Goal: Task Accomplishment & Management: Complete application form

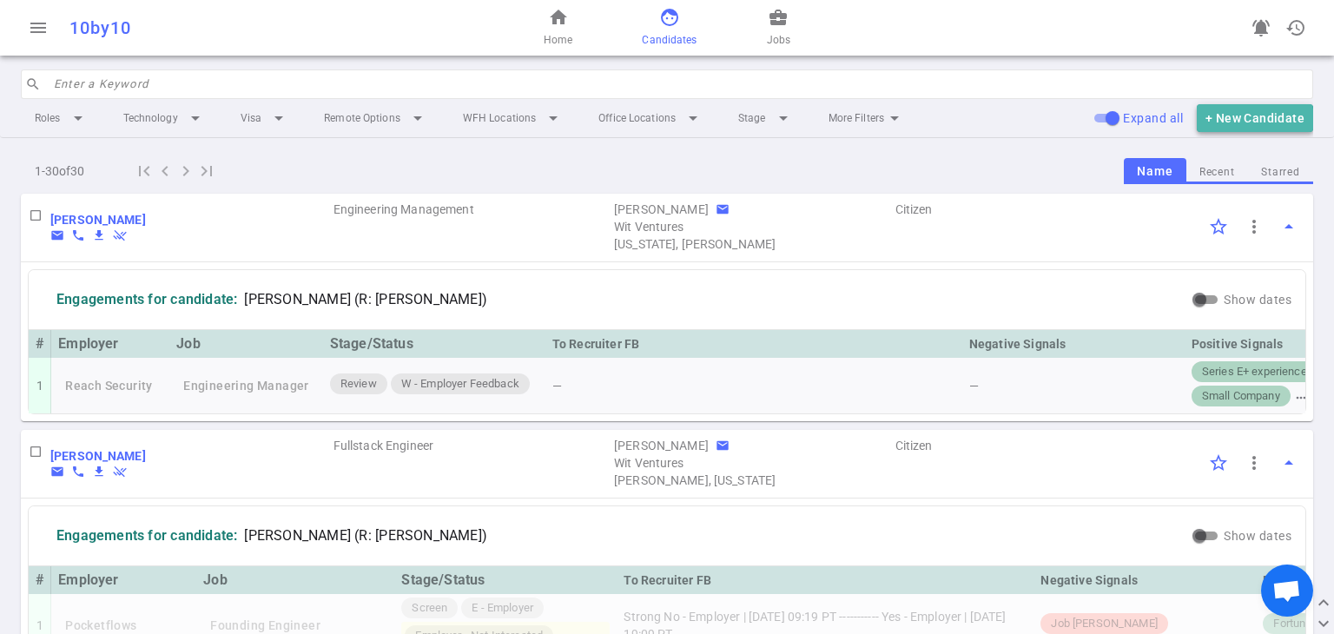
click at [657, 120] on button "+ New Candidate" at bounding box center [1255, 118] width 116 height 29
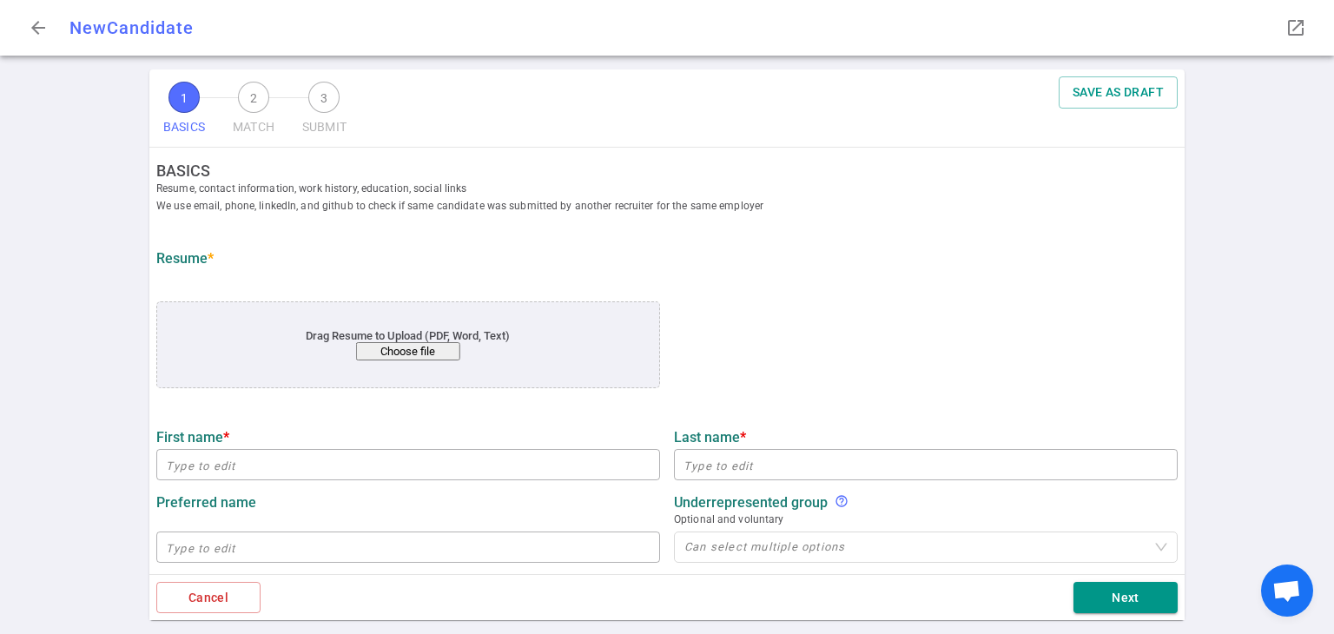
click at [402, 350] on button "Choose file" at bounding box center [408, 351] width 104 height 18
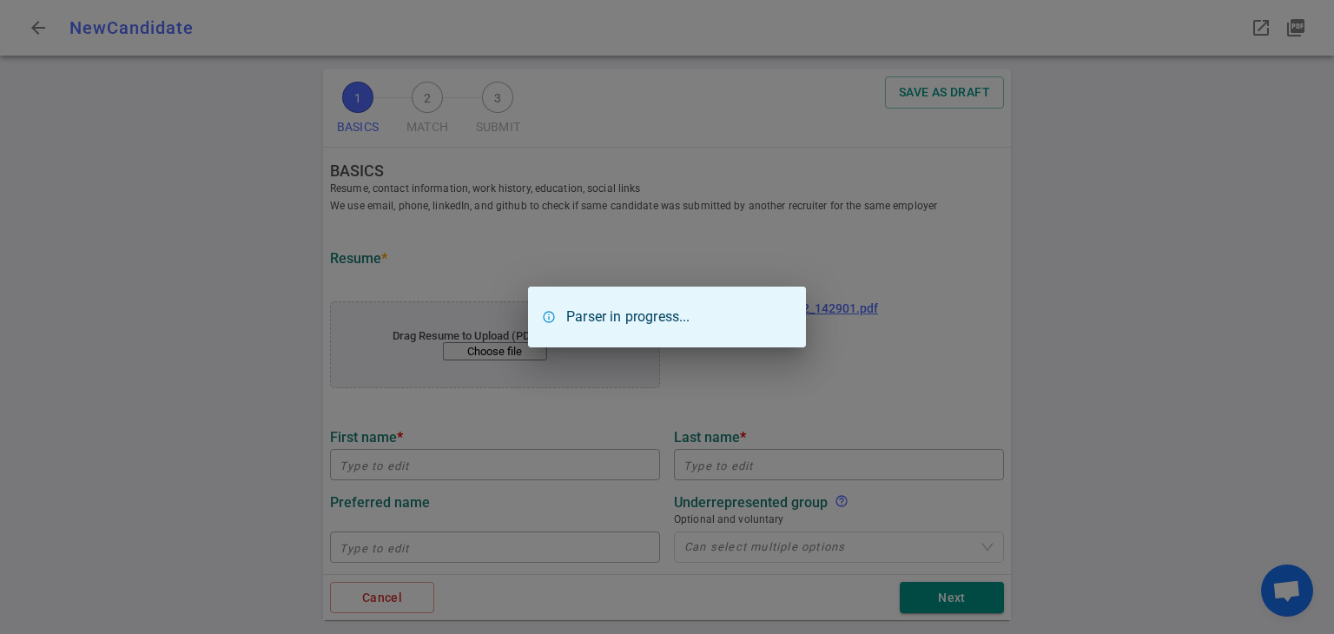
type input "[PERSON_NAME]"
type input "Price"
type input "[EMAIL_ADDRESS][DOMAIN_NAME]"
type input "[PHONE_NUMBER]"
type input "Testbox"
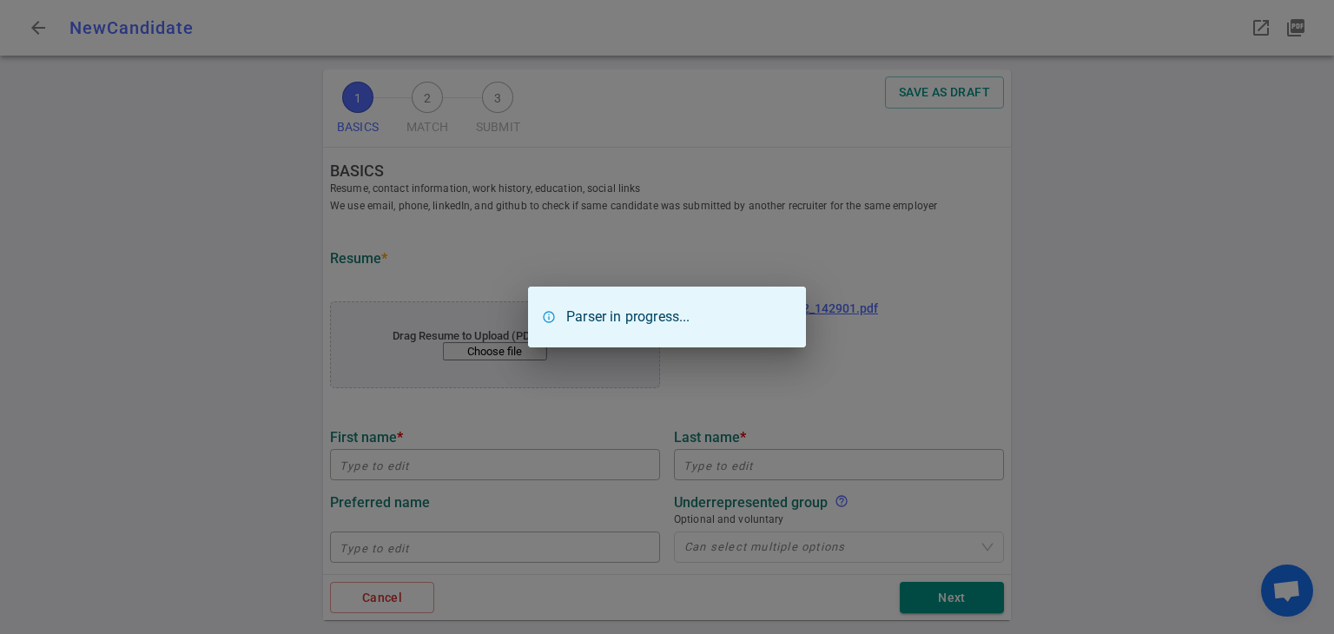
type textarea "Senior Engineering Manager"
type input "10.3"
type input "[PERSON_NAME][GEOGRAPHIC_DATA]"
type input "Advanced Software Engineering Immersive"
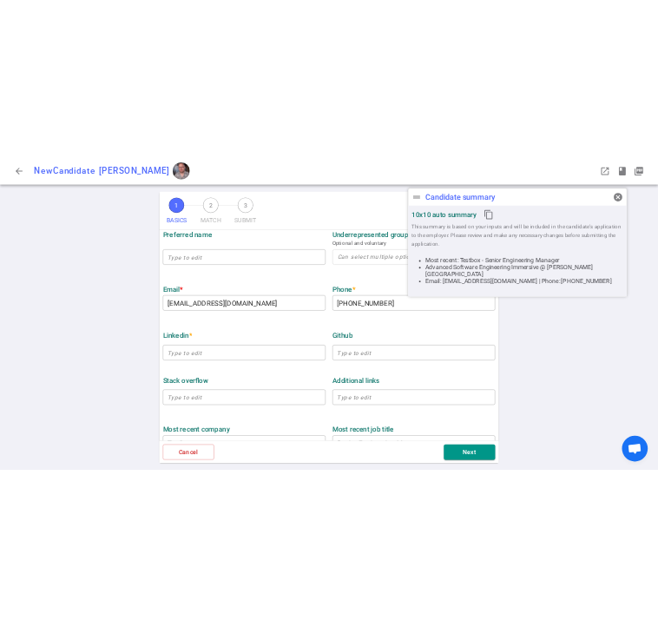
scroll to position [346, 0]
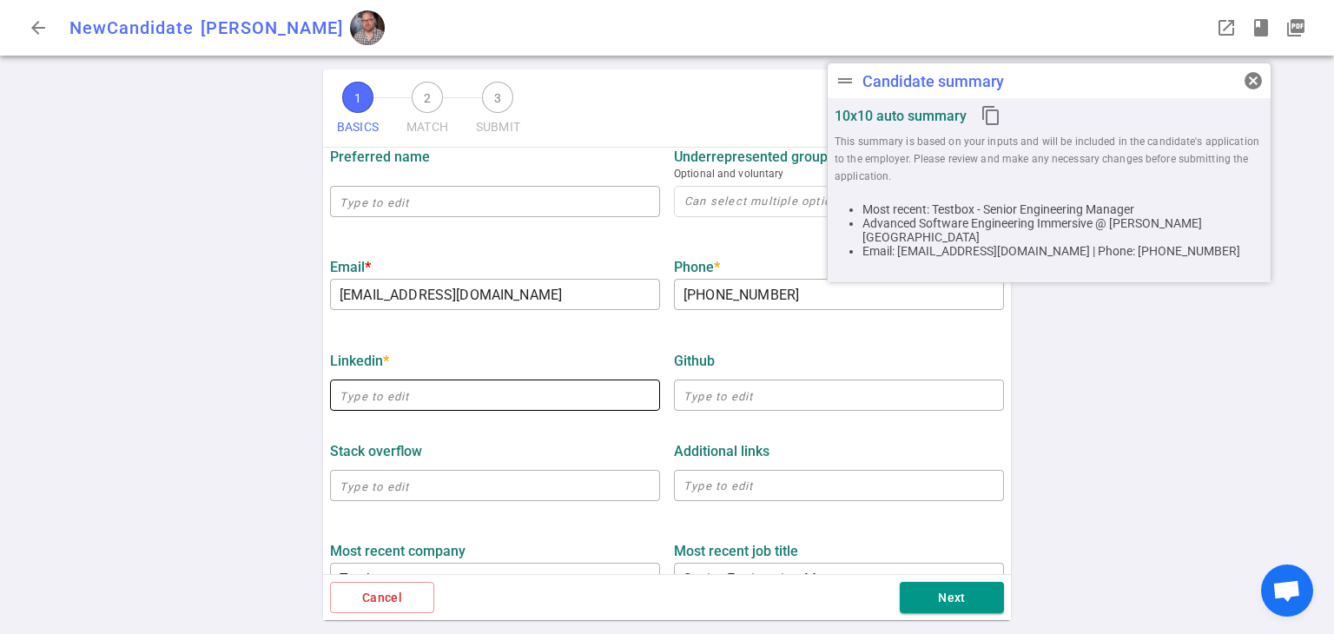
drag, startPoint x: 499, startPoint y: 394, endPoint x: 535, endPoint y: 383, distance: 37.4
click at [499, 394] on input "text" at bounding box center [495, 395] width 330 height 28
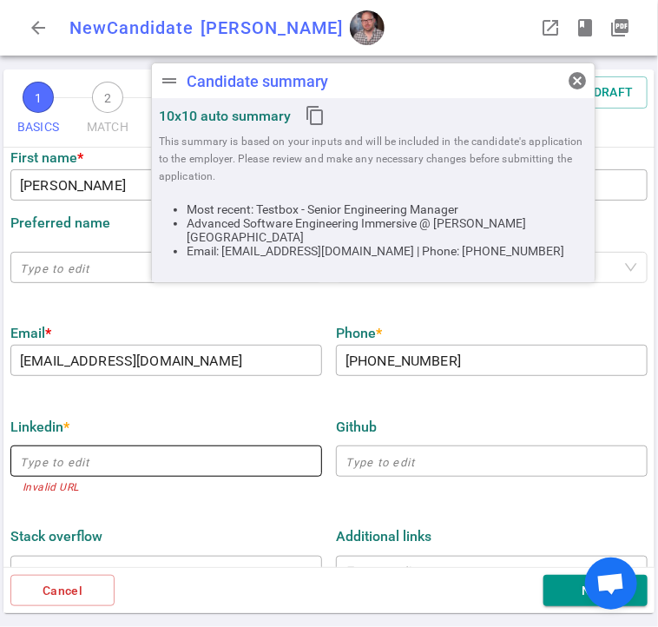
scroll to position [279, 0]
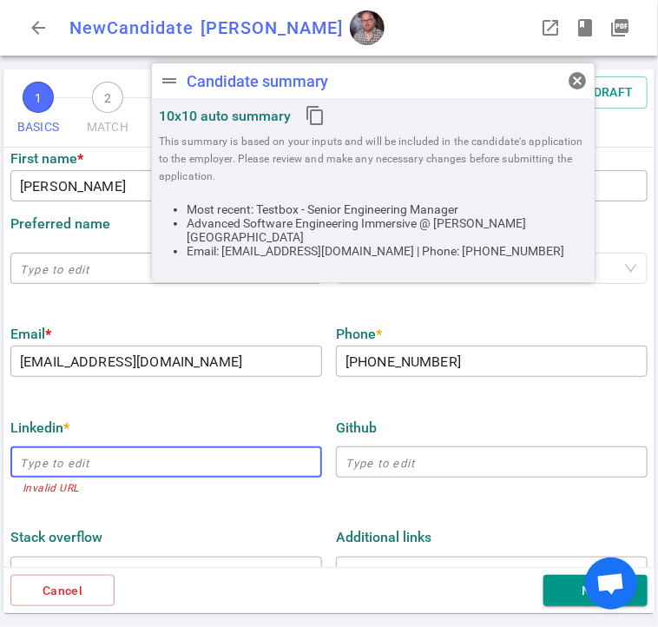
paste input "[URL][DOMAIN_NAME]"
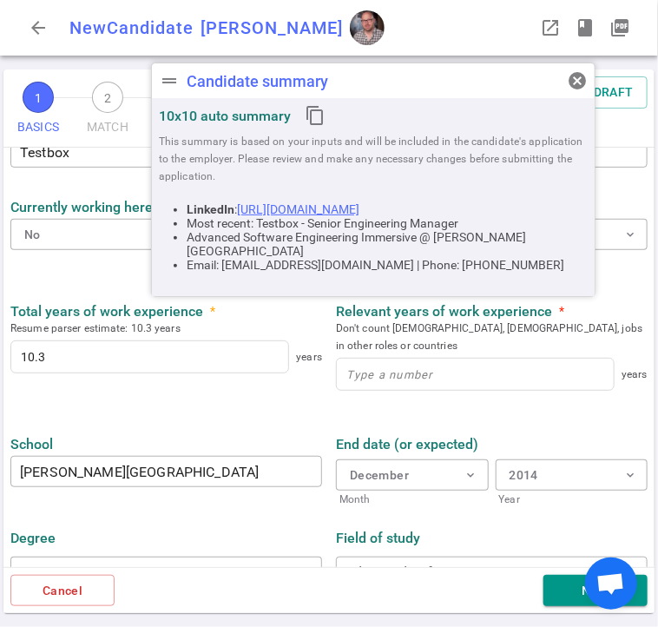
scroll to position [787, 0]
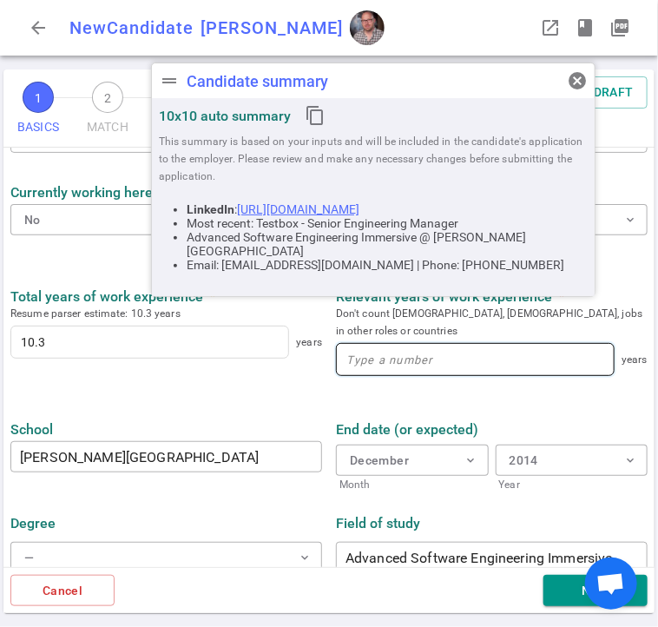
type input "[URL][DOMAIN_NAME]"
drag, startPoint x: 392, startPoint y: 340, endPoint x: 374, endPoint y: 352, distance: 20.7
click at [393, 344] on input at bounding box center [475, 359] width 277 height 31
type input "10"
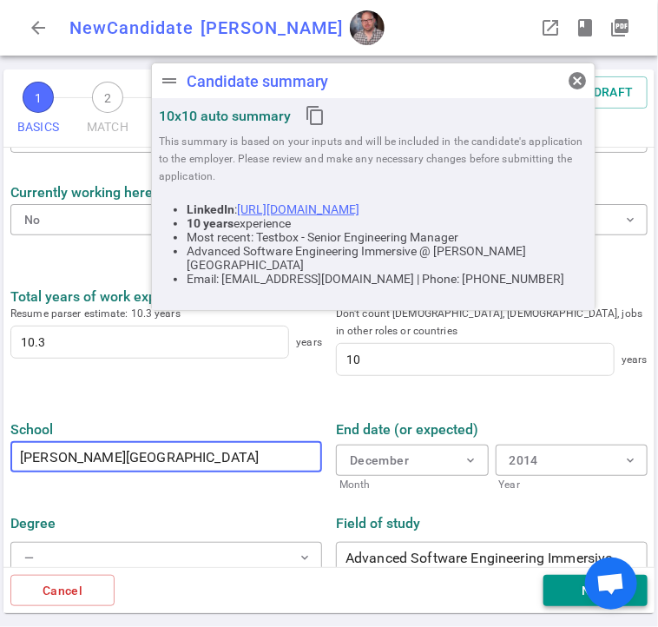
click at [545, 591] on button "Next" at bounding box center [596, 591] width 104 height 32
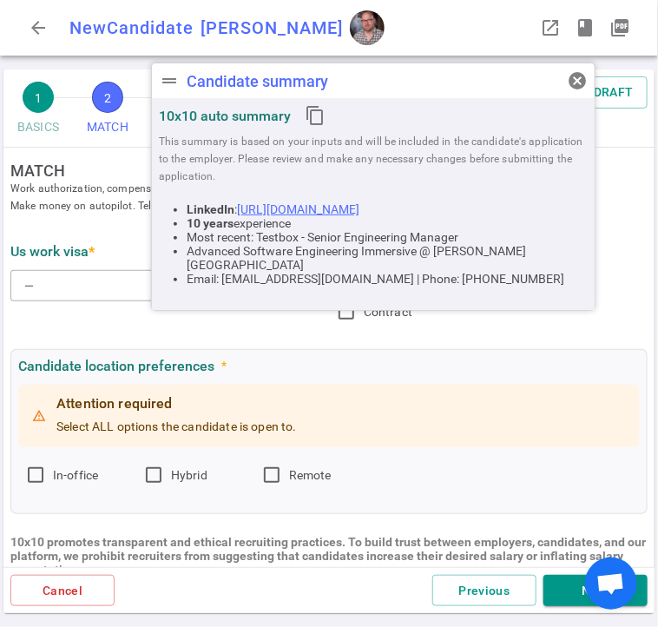
scroll to position [0, 0]
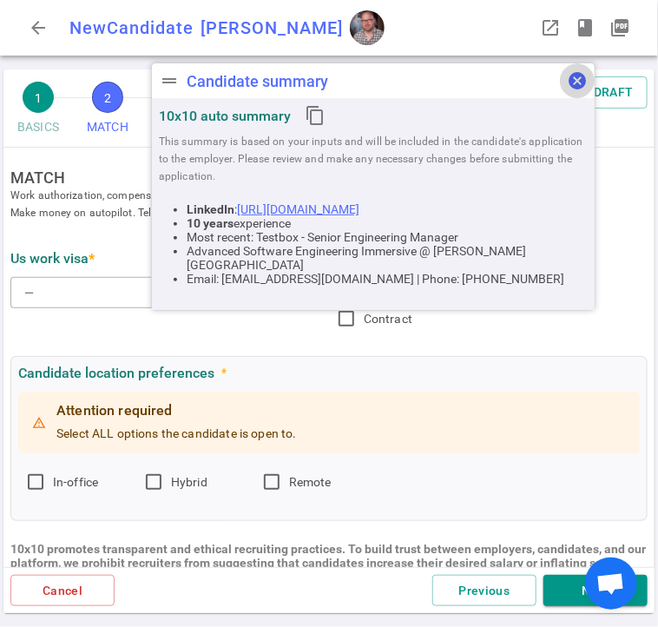
click at [586, 77] on span "cancel" at bounding box center [577, 80] width 21 height 21
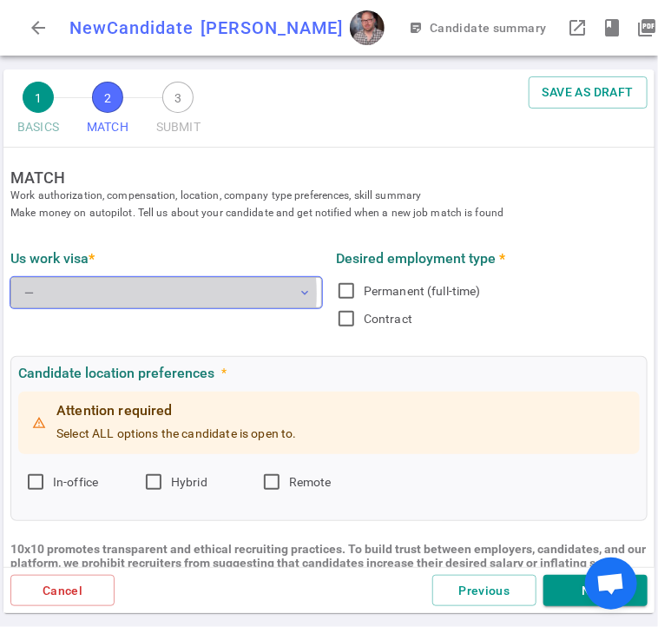
click at [125, 294] on button "— expand_more" at bounding box center [166, 292] width 312 height 31
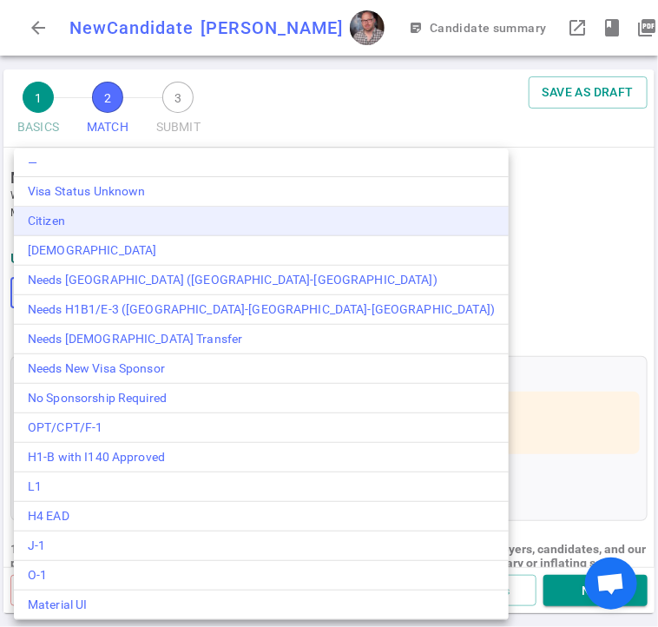
click at [111, 226] on div "Citizen" at bounding box center [261, 221] width 467 height 18
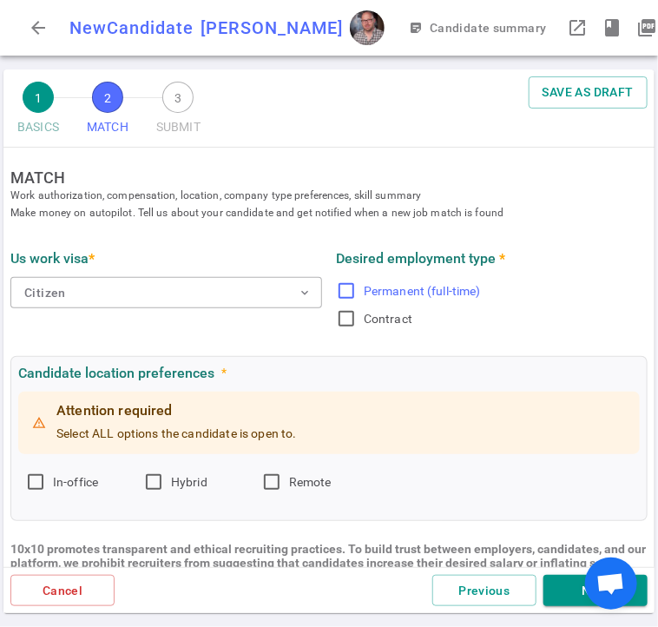
click at [341, 286] on input "Permanent (full-time)" at bounding box center [346, 291] width 21 height 21
checkbox input "true"
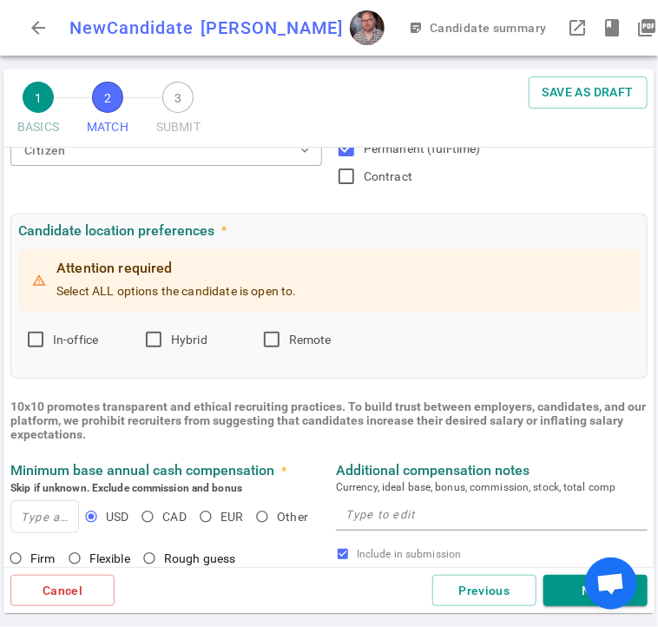
scroll to position [173, 0]
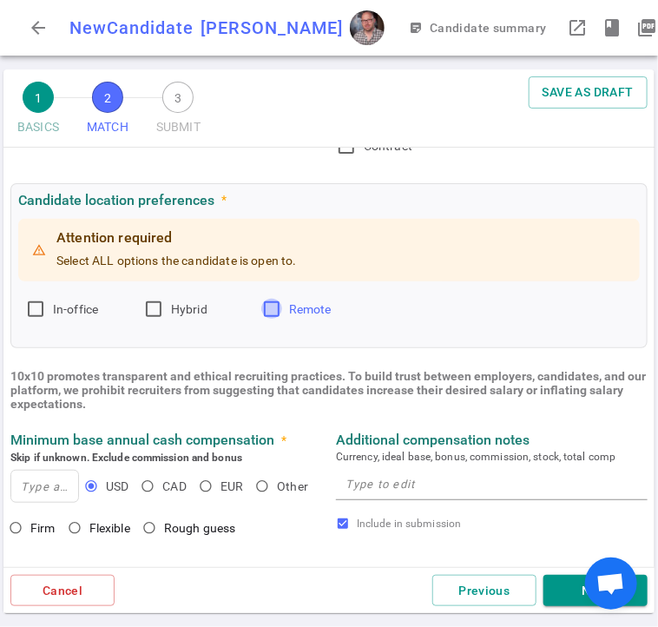
click at [267, 312] on input "Remote" at bounding box center [271, 309] width 21 height 21
checkbox input "true"
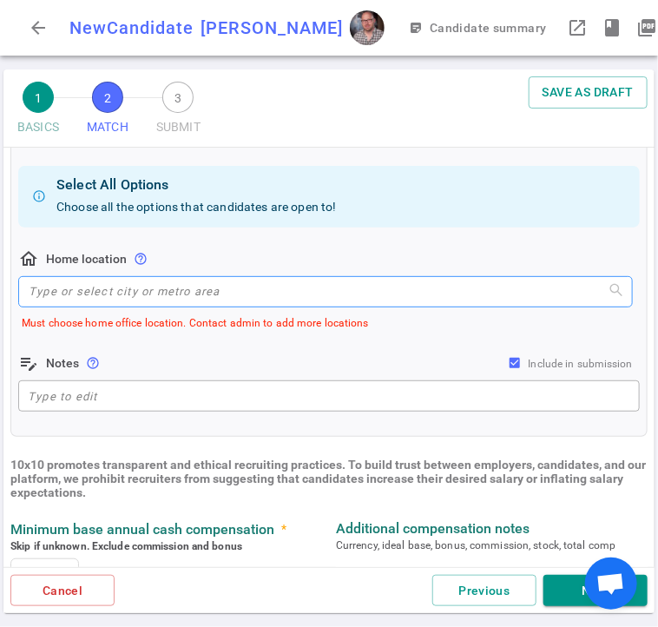
scroll to position [346, 0]
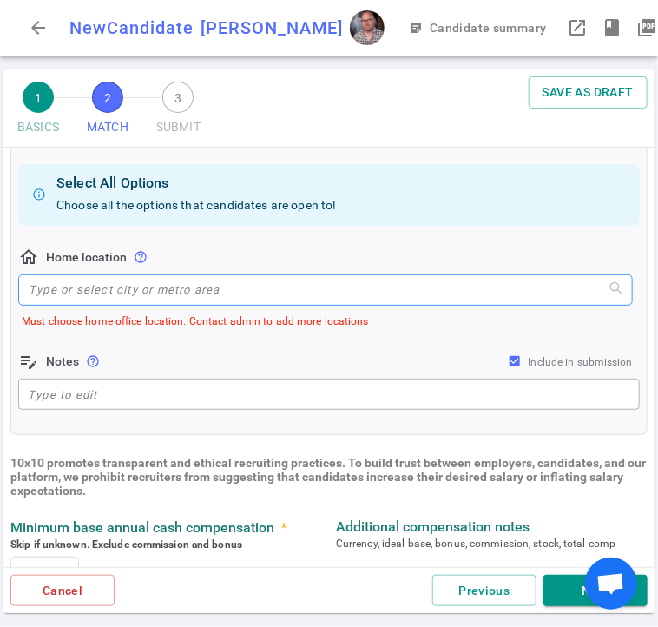
click at [209, 293] on input "search" at bounding box center [326, 290] width 594 height 30
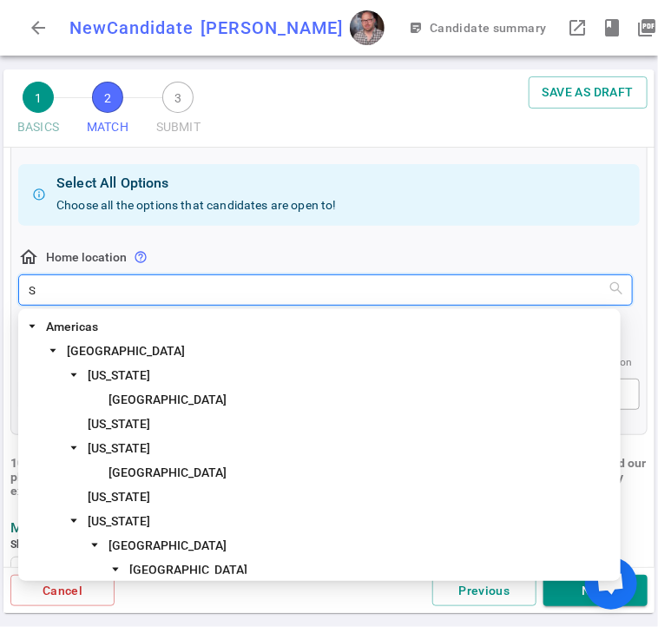
type input "Sa"
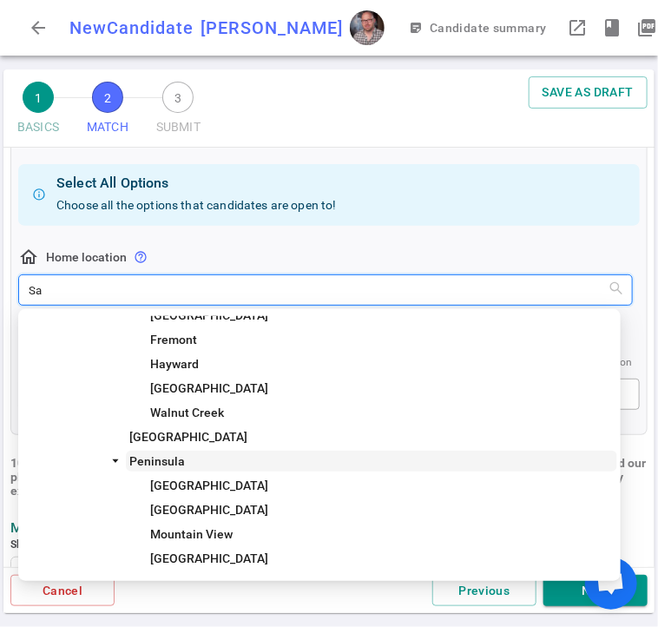
scroll to position [175, 0]
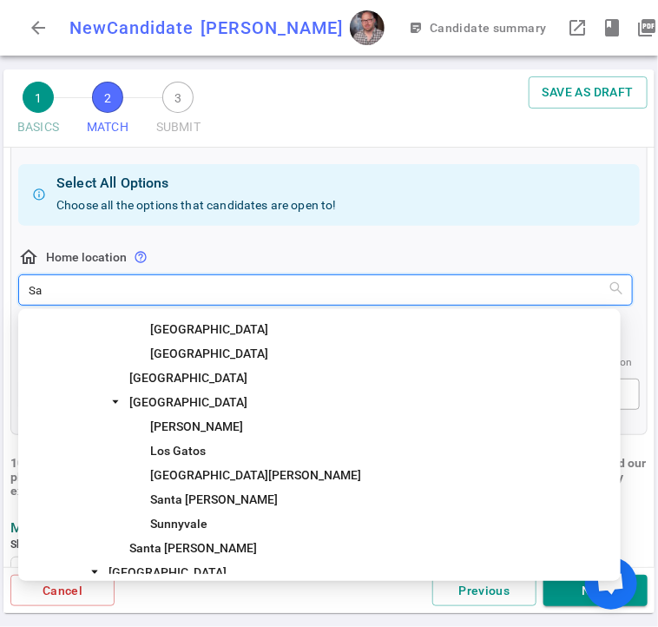
click at [201, 376] on span "[GEOGRAPHIC_DATA]" at bounding box center [188, 378] width 118 height 14
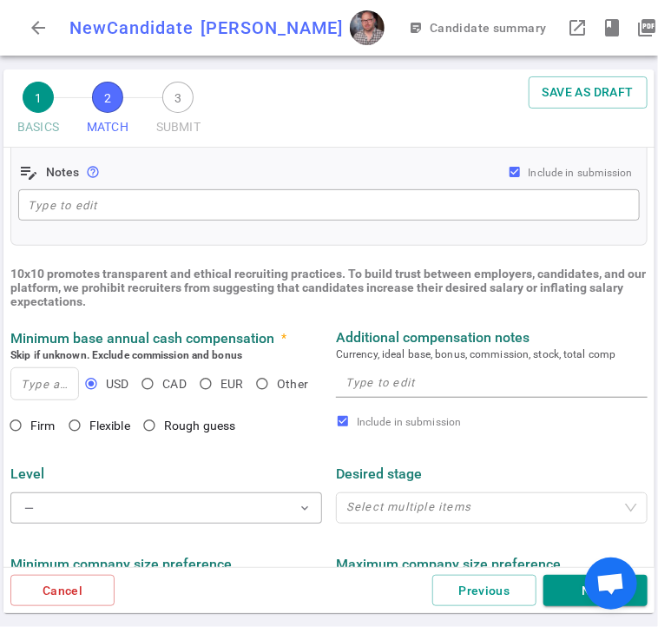
scroll to position [518, 0]
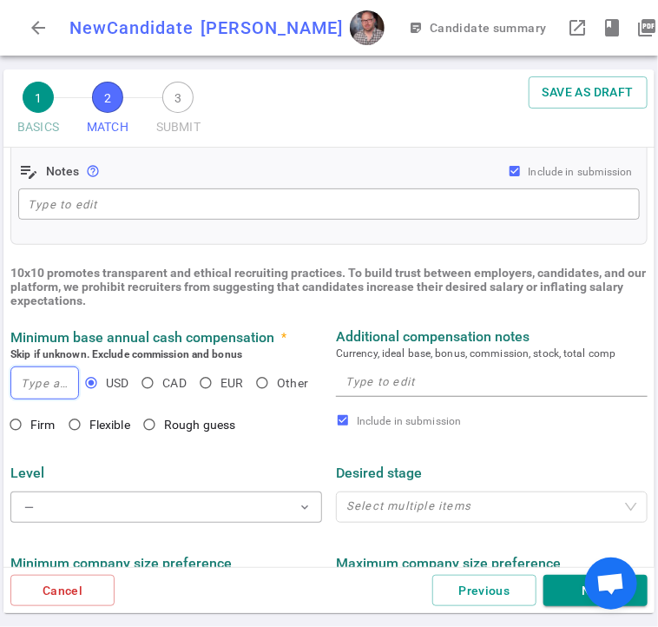
click at [14, 391] on input at bounding box center [44, 382] width 67 height 31
type input "2"
type input "200,000"
click at [109, 428] on span "Flexible" at bounding box center [109, 425] width 41 height 14
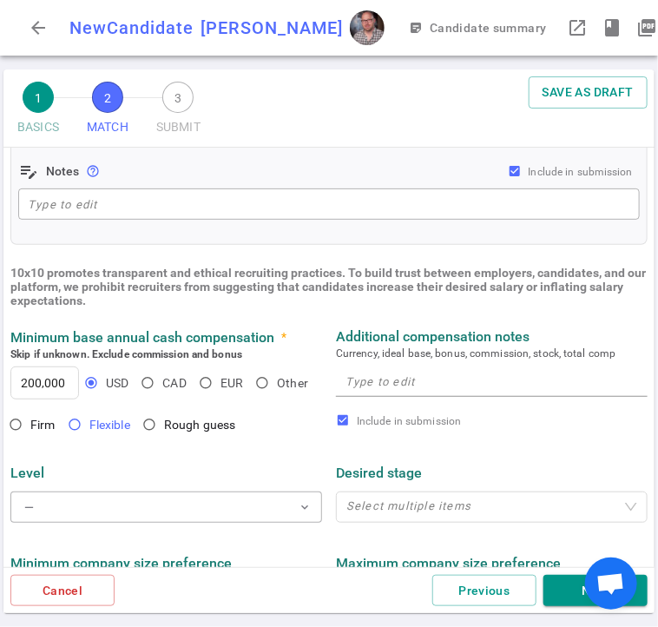
click at [89, 428] on input "Flexible" at bounding box center [75, 425] width 30 height 30
radio input "true"
drag, startPoint x: 400, startPoint y: 393, endPoint x: 438, endPoint y: 386, distance: 39.0
click at [438, 386] on textarea at bounding box center [492, 382] width 293 height 20
paste textarea "Comp Target: $200 - $230K base, can be flexible depending on TC and role."
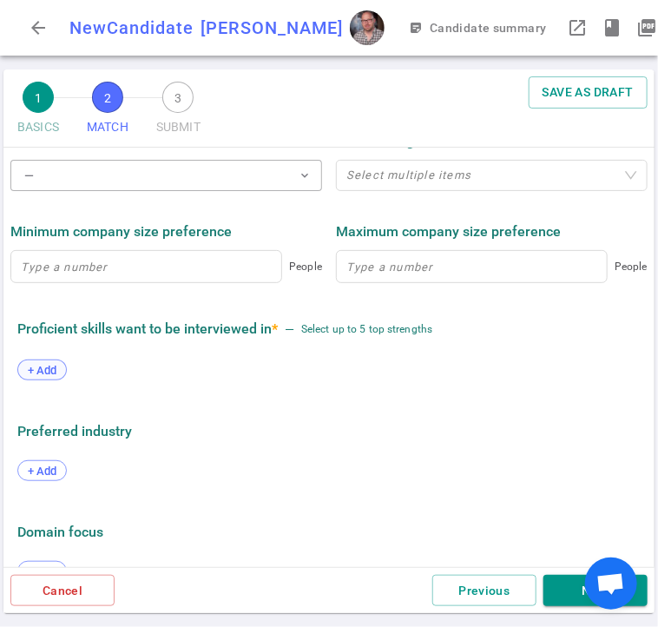
scroll to position [865, 0]
type textarea "Comp Target: $200 - $230K base, can be flexible depending on TC and role."
click at [35, 364] on span "+ Add" at bounding box center [42, 369] width 41 height 13
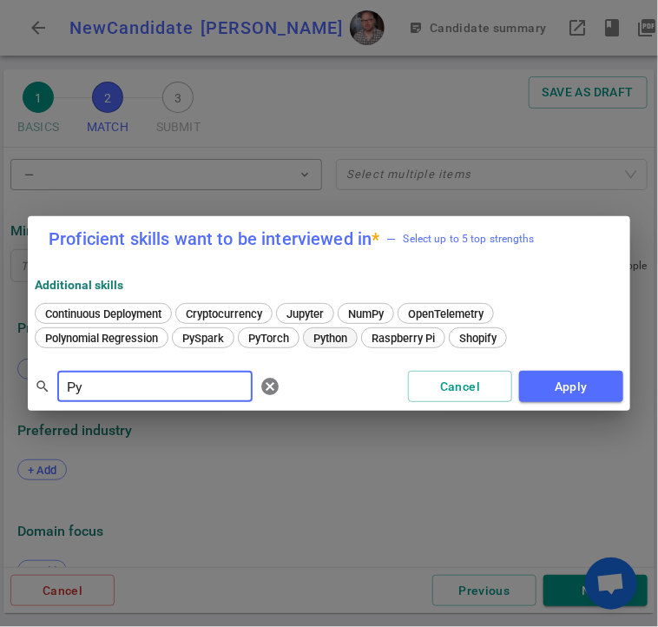
click at [334, 338] on span "Python" at bounding box center [330, 338] width 46 height 13
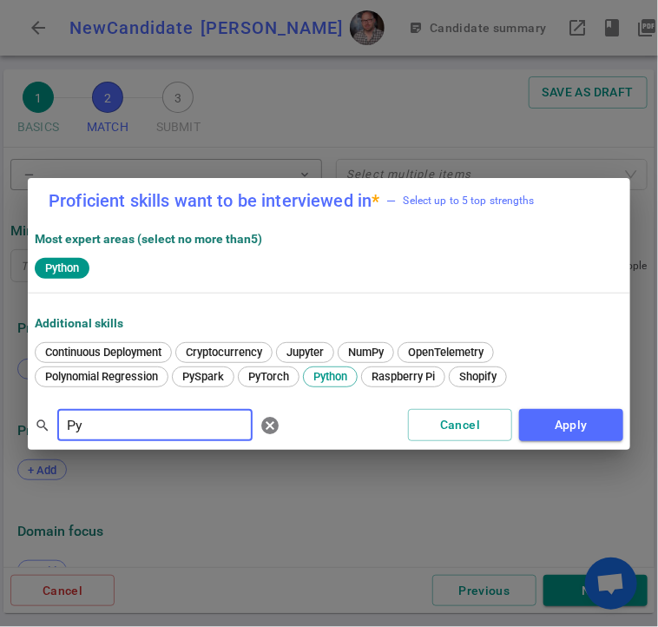
click at [28, 432] on div "search Py ​ [PERSON_NAME] Apply" at bounding box center [329, 425] width 603 height 49
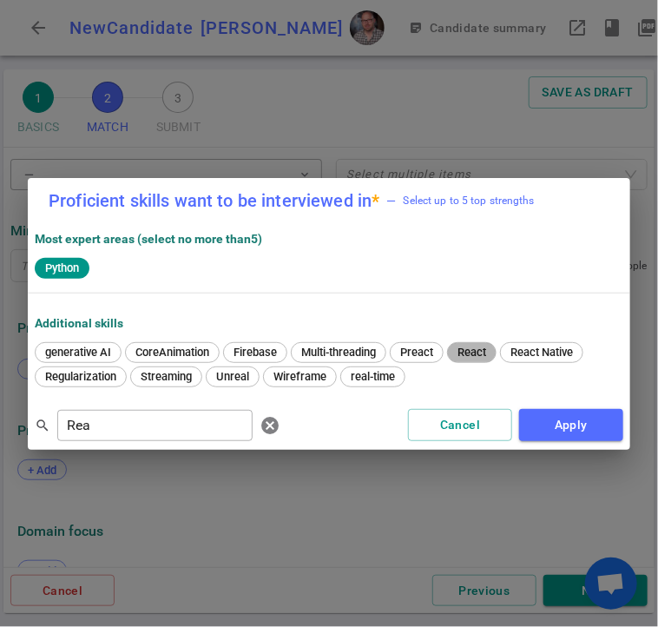
click at [466, 349] on span "React" at bounding box center [472, 352] width 41 height 13
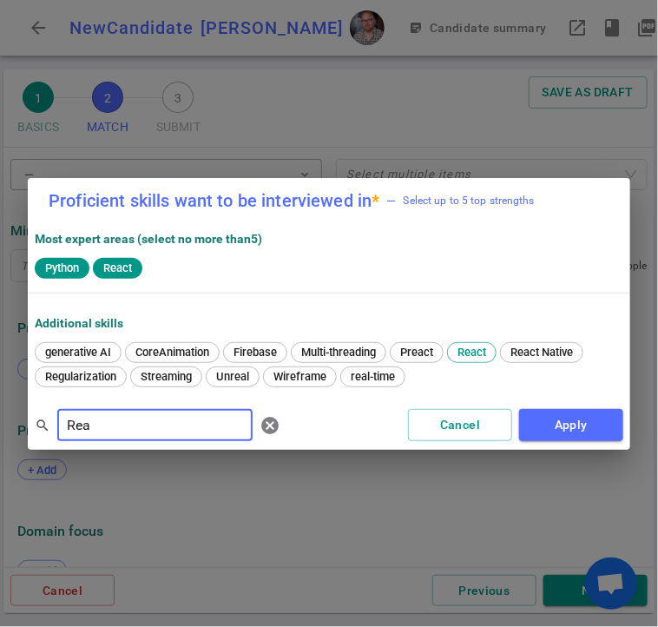
drag, startPoint x: 108, startPoint y: 423, endPoint x: 35, endPoint y: 426, distance: 73.0
click at [35, 426] on div "search Rea ​ cancel" at bounding box center [161, 425] width 253 height 35
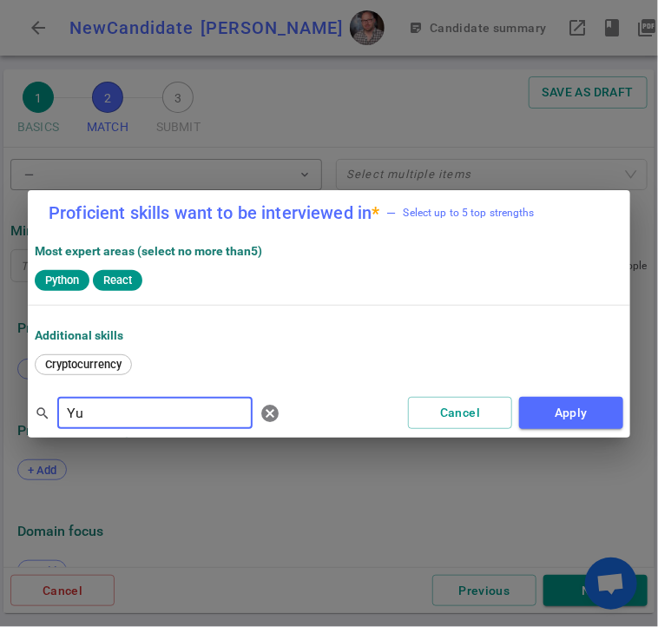
type input "Y"
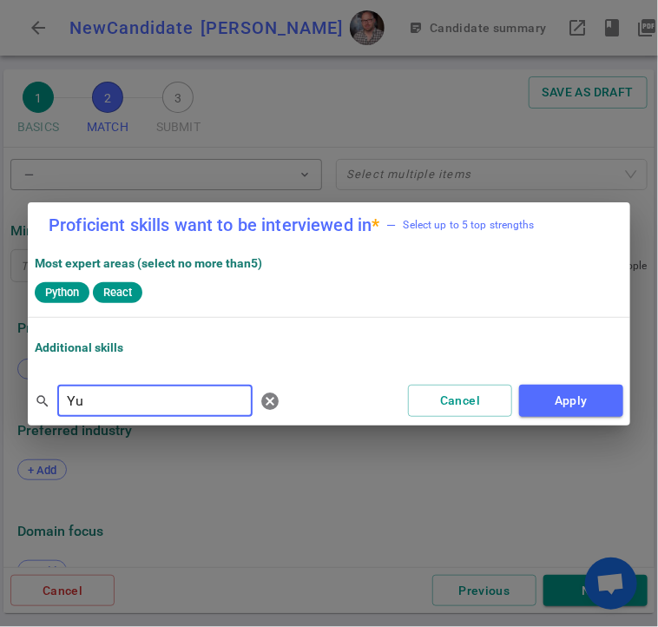
type input "Y"
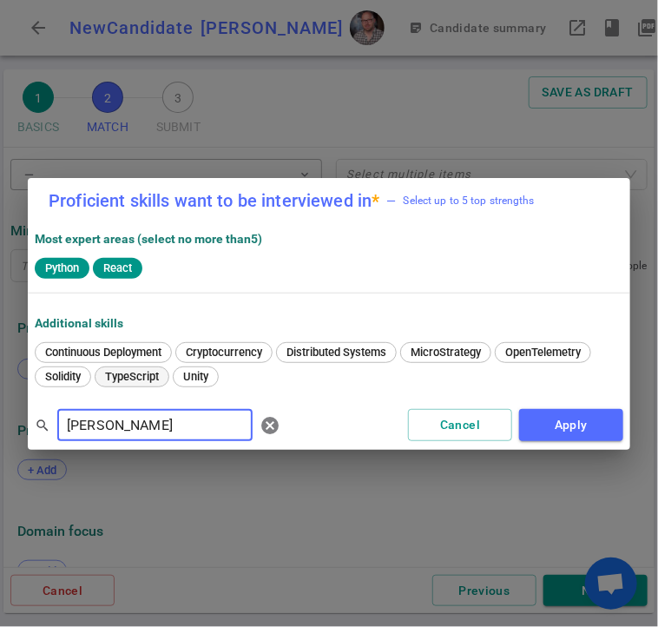
type input "[PERSON_NAME]"
click at [141, 380] on span "TypeScript" at bounding box center [132, 376] width 66 height 13
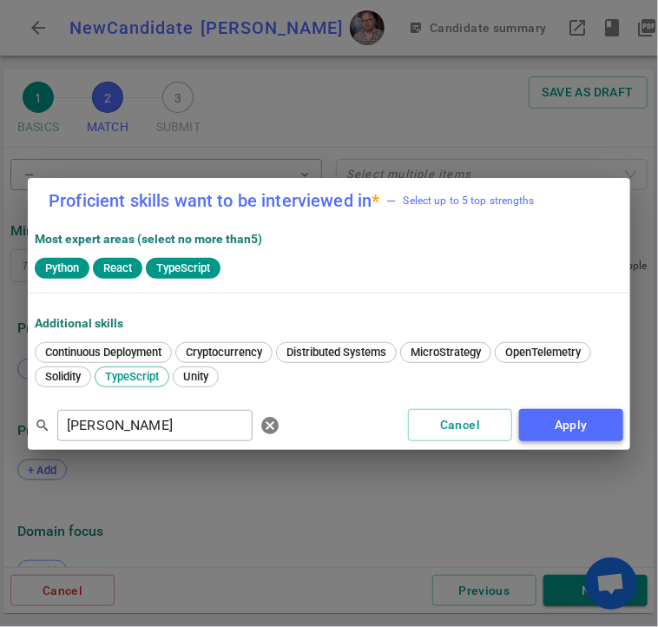
click at [572, 419] on button "Apply" at bounding box center [571, 425] width 104 height 32
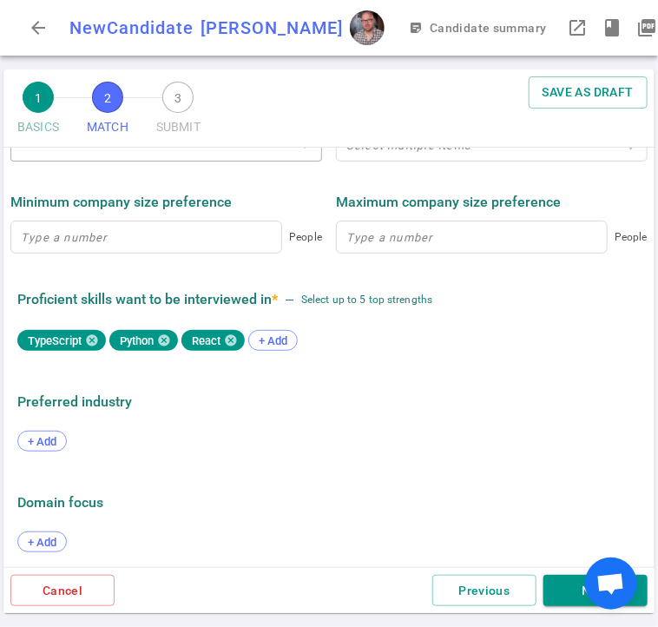
scroll to position [901, 0]
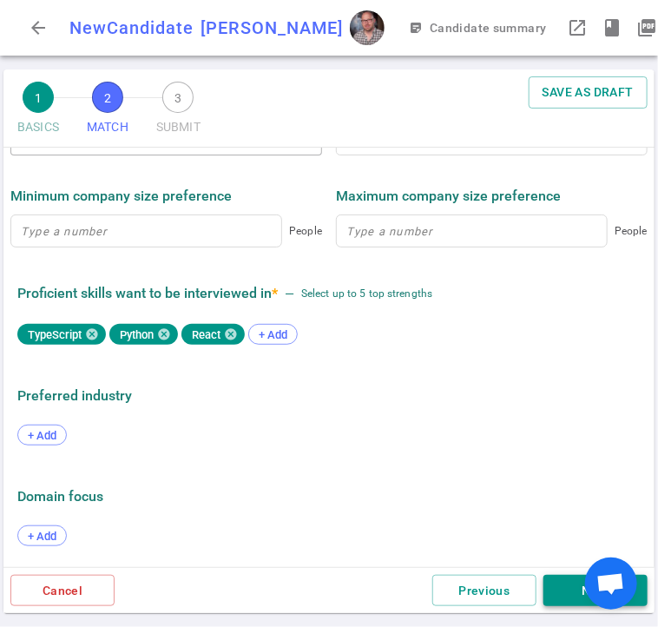
click at [559, 595] on button "Next" at bounding box center [596, 591] width 104 height 32
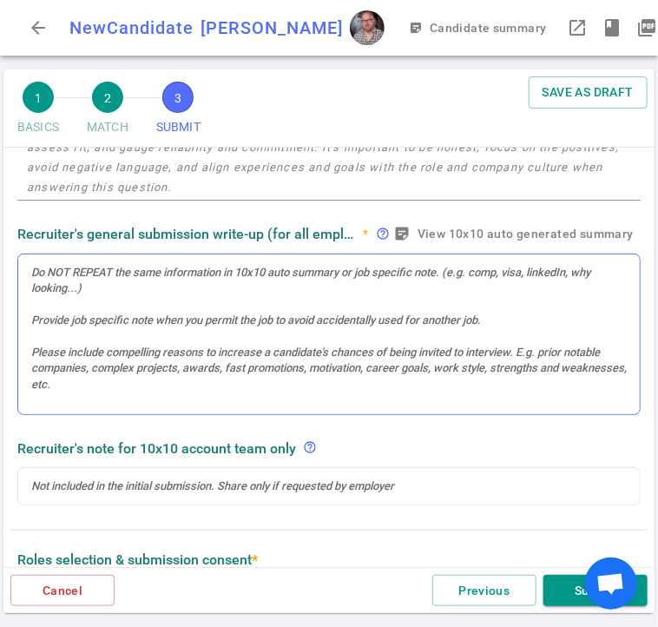
scroll to position [261, 0]
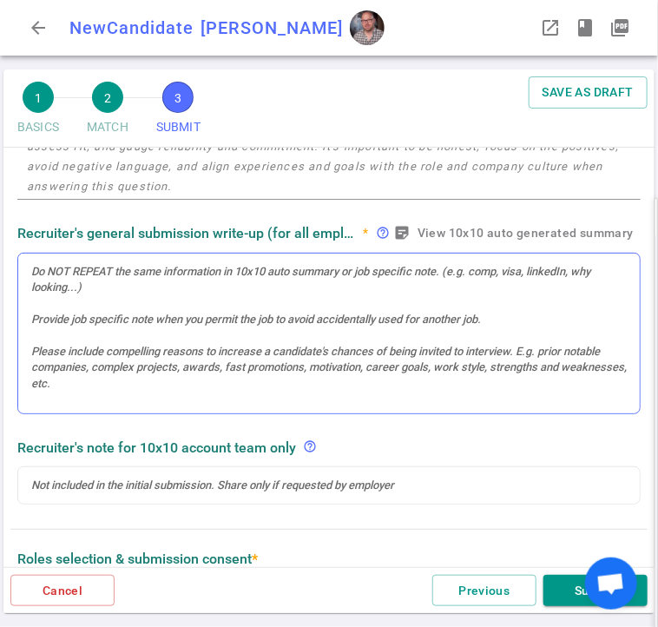
click at [111, 278] on div at bounding box center [329, 272] width 596 height 16
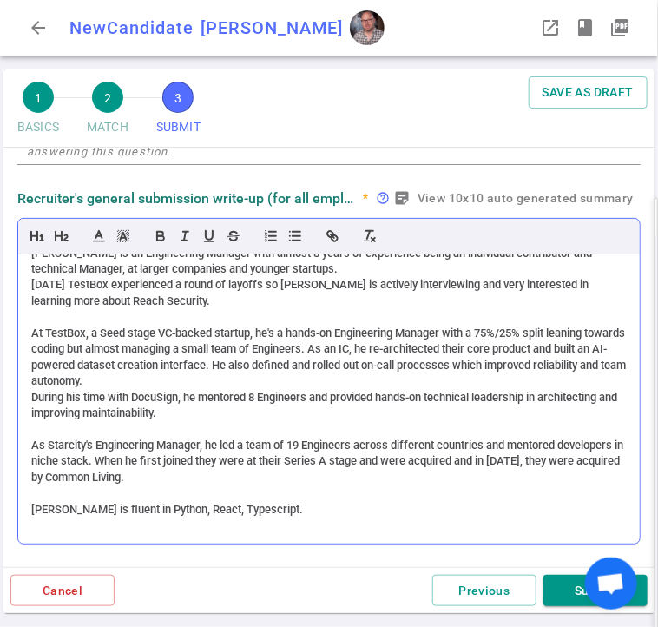
scroll to position [20, 0]
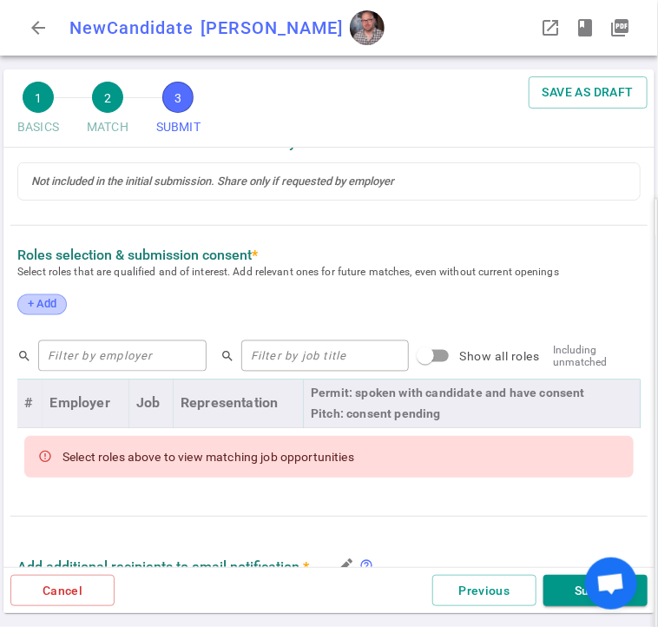
click at [43, 309] on span "+ Add" at bounding box center [42, 304] width 41 height 13
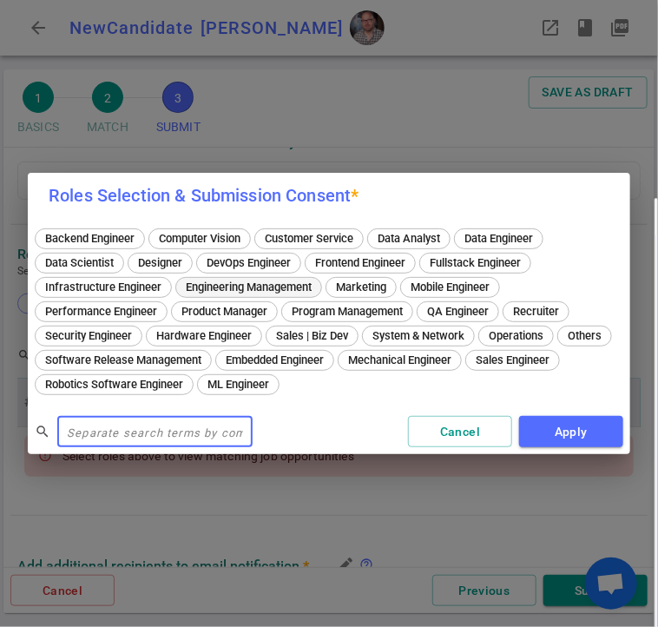
click at [272, 283] on span "Engineering Management" at bounding box center [249, 287] width 138 height 13
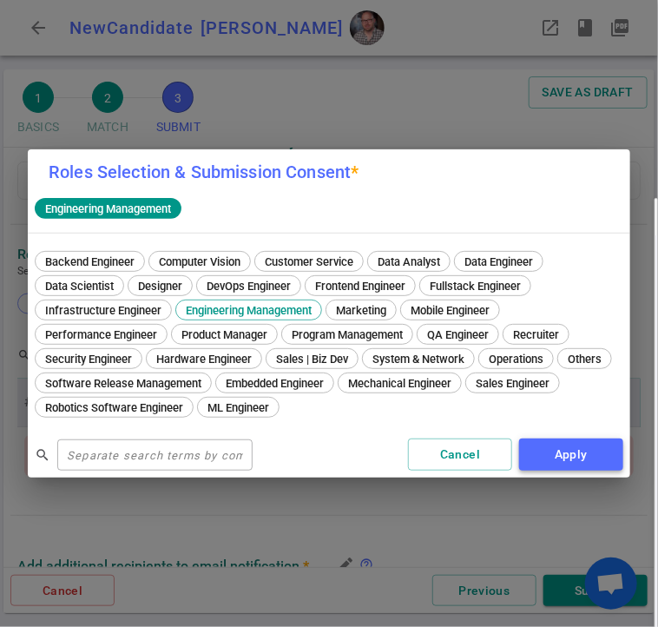
click at [593, 456] on button "Apply" at bounding box center [571, 455] width 104 height 32
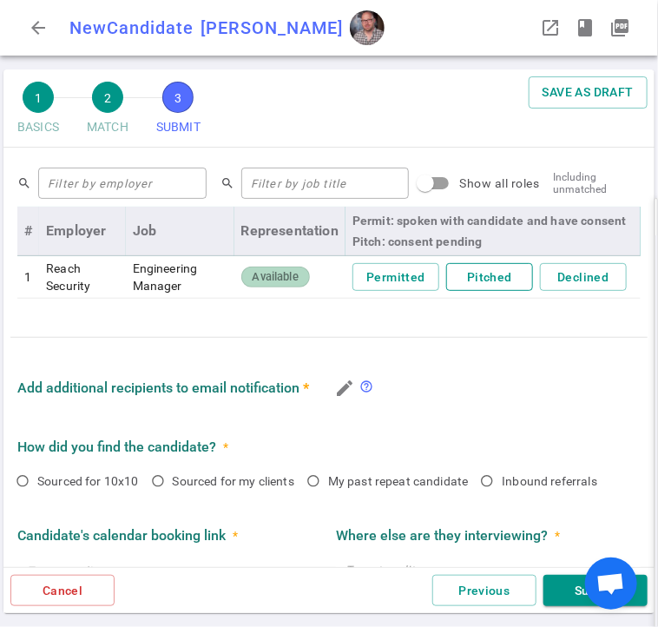
scroll to position [868, 0]
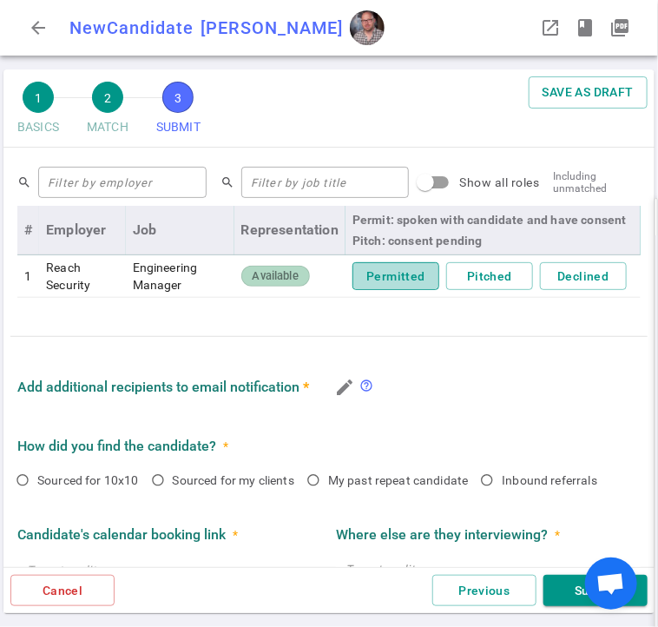
click at [382, 277] on button "Permitted" at bounding box center [396, 276] width 87 height 29
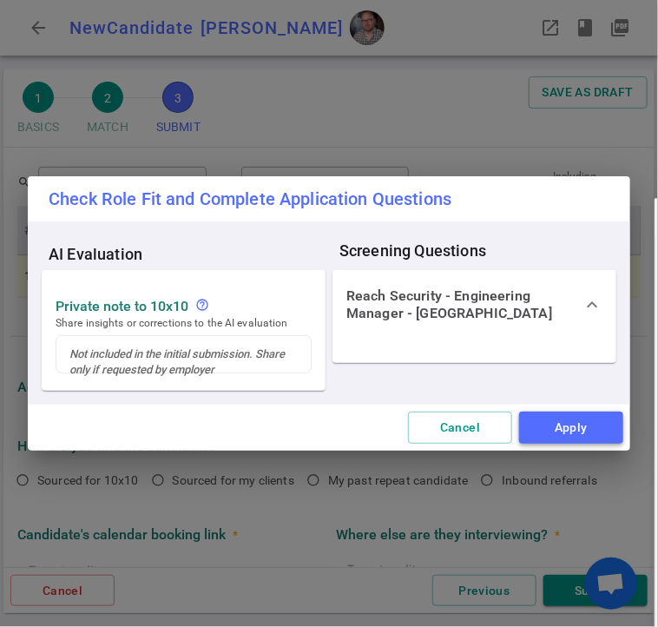
click at [612, 426] on button "Apply" at bounding box center [571, 428] width 104 height 32
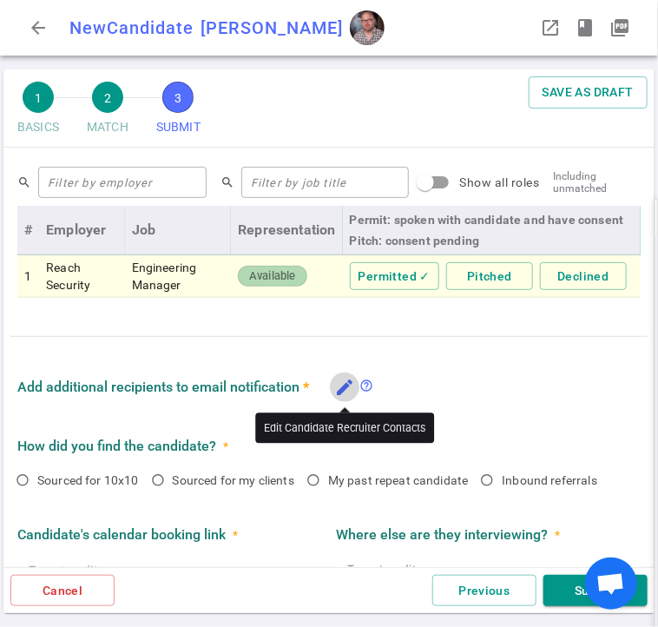
click at [340, 389] on icon "edit" at bounding box center [344, 387] width 21 height 21
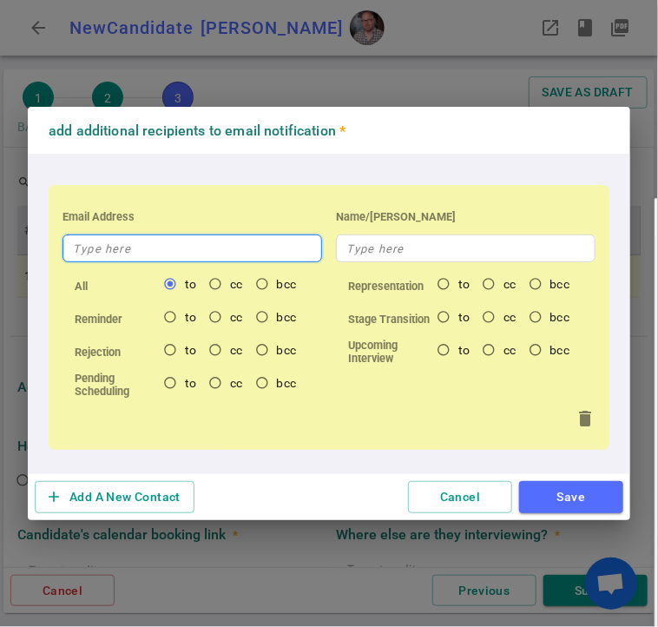
drag, startPoint x: 182, startPoint y: 253, endPoint x: 174, endPoint y: 254, distance: 8.9
click at [174, 254] on input "text" at bounding box center [193, 248] width 260 height 28
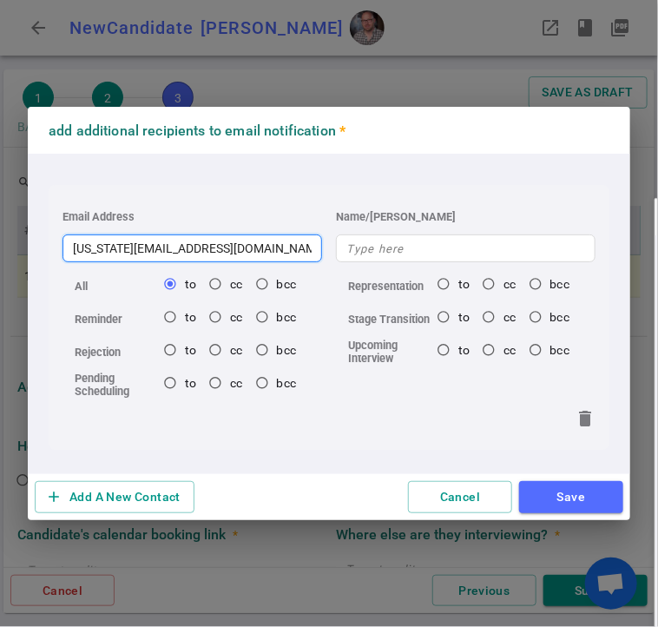
type input "[US_STATE][EMAIL_ADDRESS][DOMAIN_NAME]"
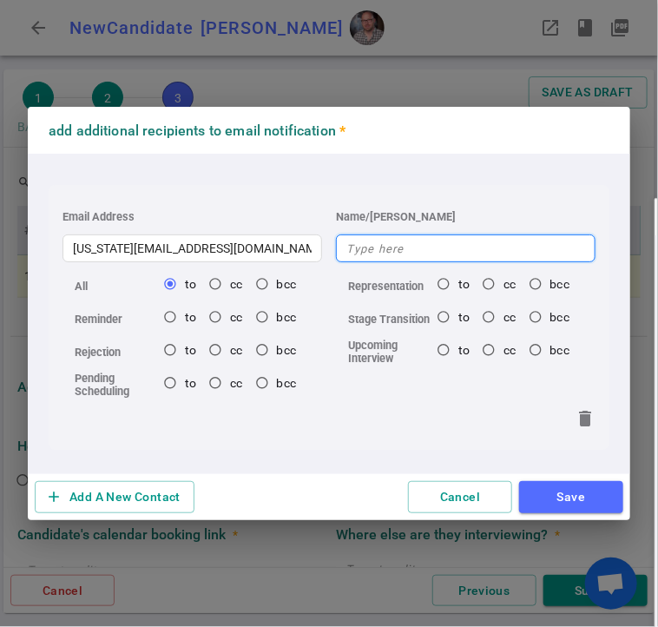
click at [416, 248] on input "text" at bounding box center [466, 248] width 260 height 28
type input "[US_STATE]"
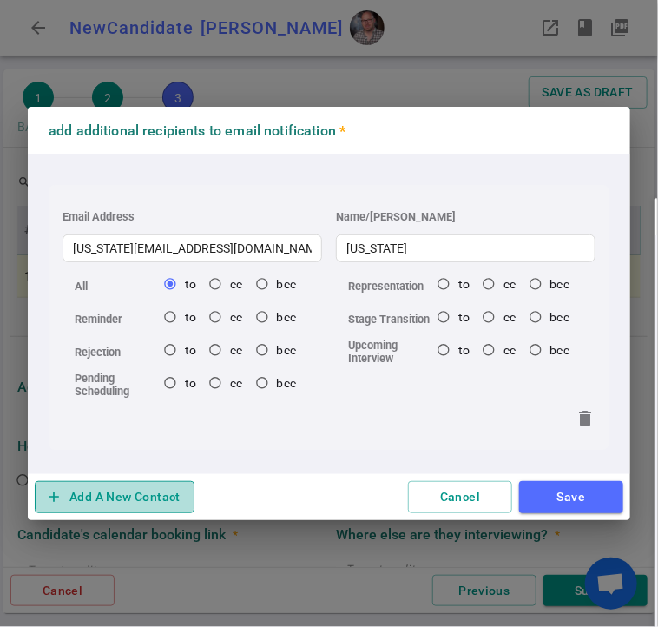
click at [140, 498] on button "add Add A New Contact" at bounding box center [115, 497] width 160 height 32
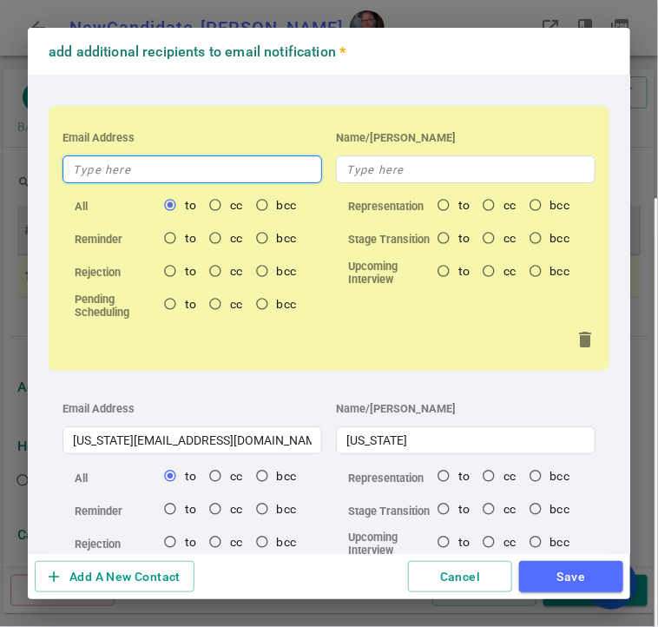
click at [141, 170] on input "text" at bounding box center [193, 169] width 260 height 28
type input "s"
radio input "true"
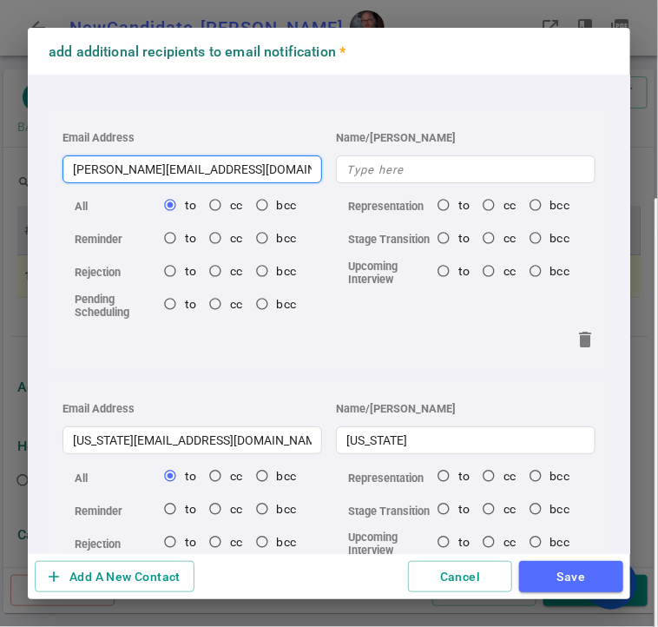
type input "[PERSON_NAME][EMAIL_ADDRESS][DOMAIN_NAME]"
radio input "true"
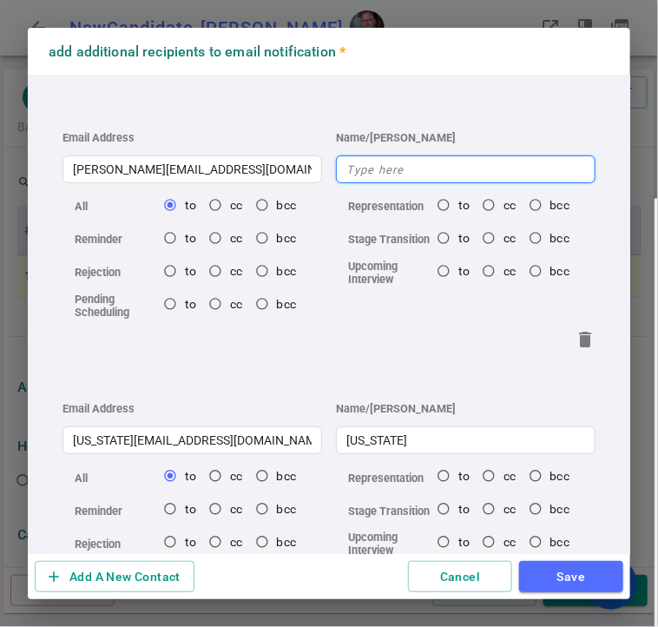
click at [511, 177] on input "text" at bounding box center [466, 169] width 260 height 28
type input "S"
radio input "true"
type input "[PERSON_NAME]"
radio input "true"
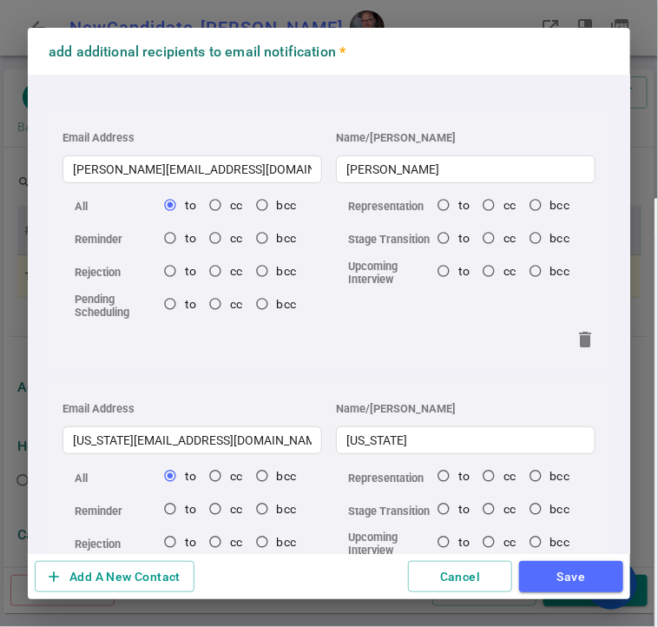
click at [555, 593] on div "add Add A New Contact Cancel Save" at bounding box center [329, 577] width 603 height 46
click at [551, 588] on button "Save" at bounding box center [571, 577] width 104 height 32
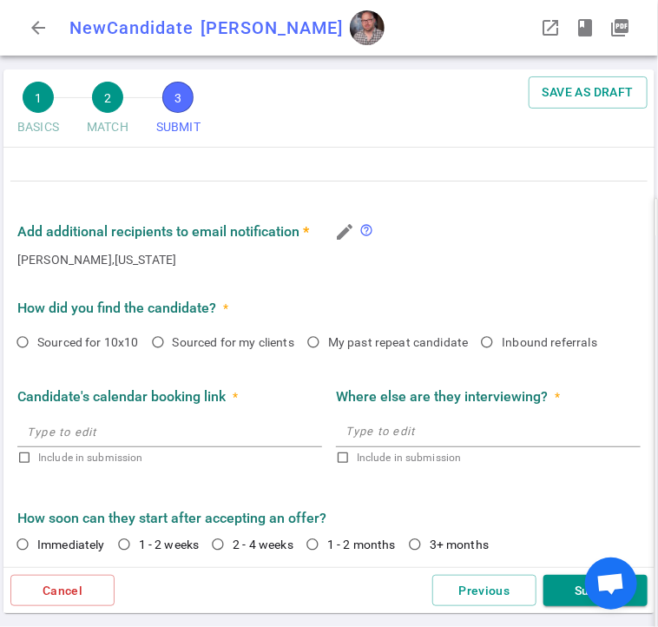
scroll to position [1025, 0]
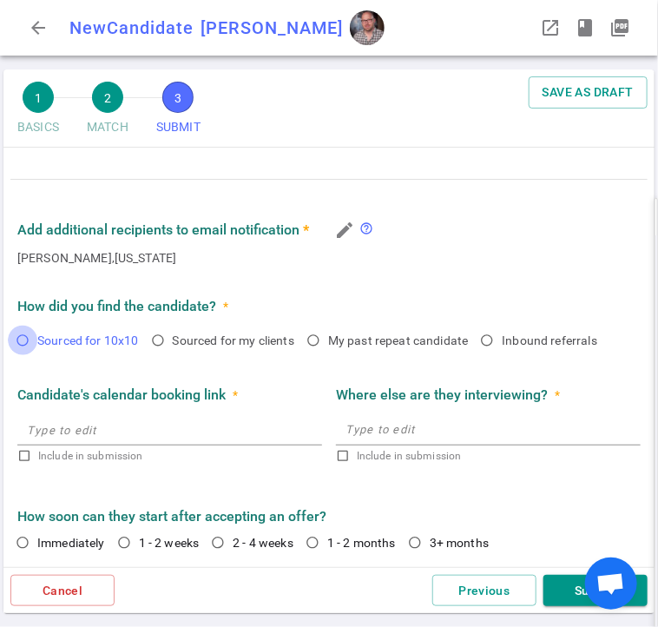
click at [23, 343] on input "Sourced for 10x10" at bounding box center [23, 341] width 30 height 30
radio input "true"
click at [219, 546] on input "2 - 4 weeks" at bounding box center [218, 543] width 30 height 30
radio input "true"
click at [561, 589] on button "Submit" at bounding box center [596, 591] width 104 height 32
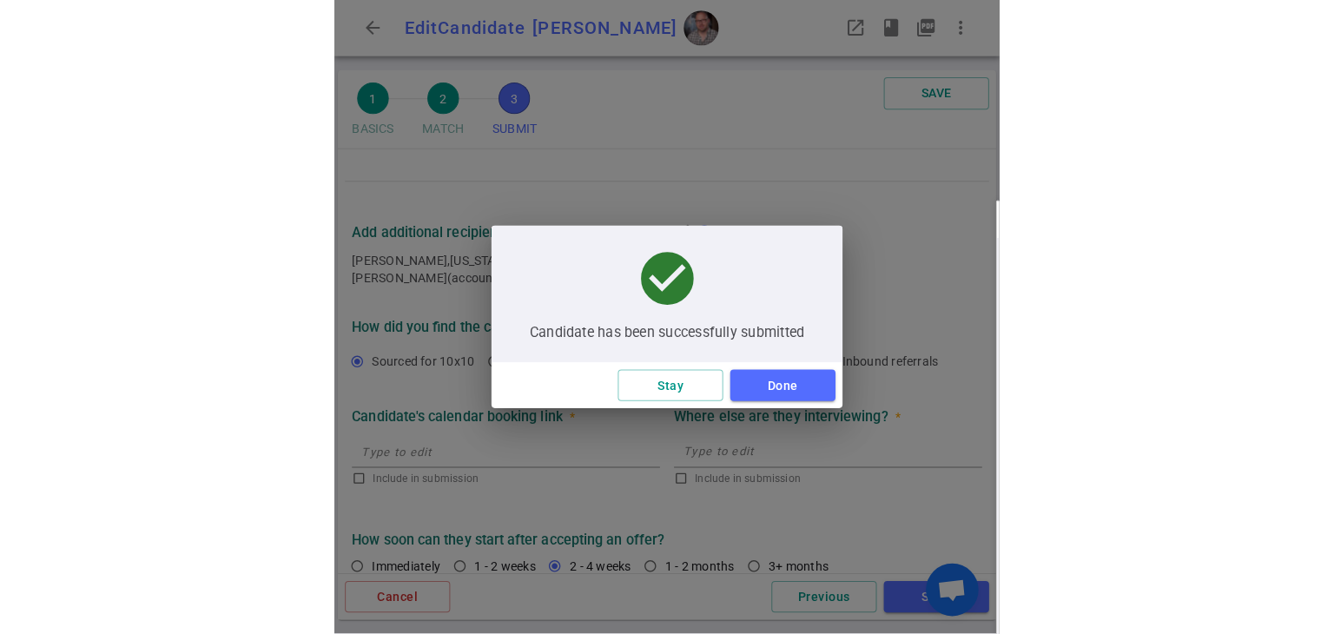
scroll to position [3, 0]
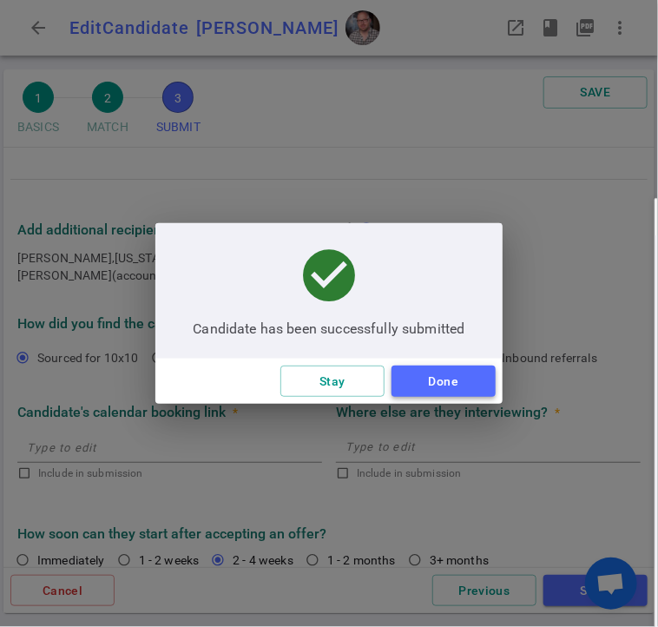
drag, startPoint x: 462, startPoint y: 400, endPoint x: 462, endPoint y: 382, distance: 17.4
click at [462, 382] on button "Done" at bounding box center [444, 382] width 104 height 32
